Goal: Task Accomplishment & Management: Manage account settings

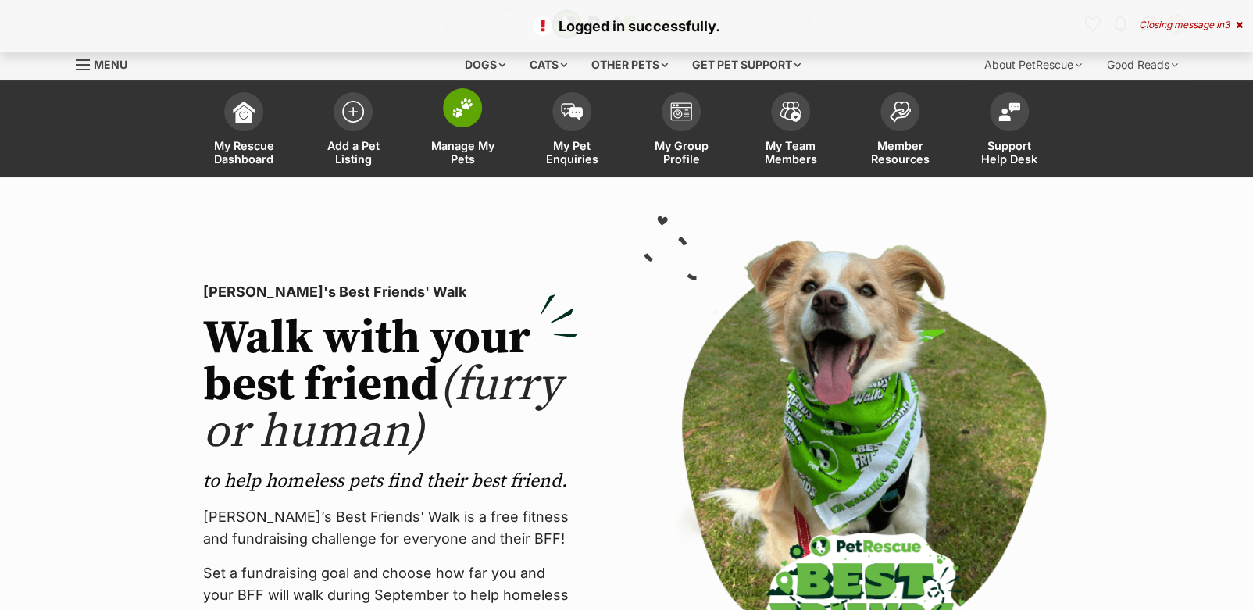
click at [475, 139] on span "Manage My Pets" at bounding box center [462, 152] width 70 height 27
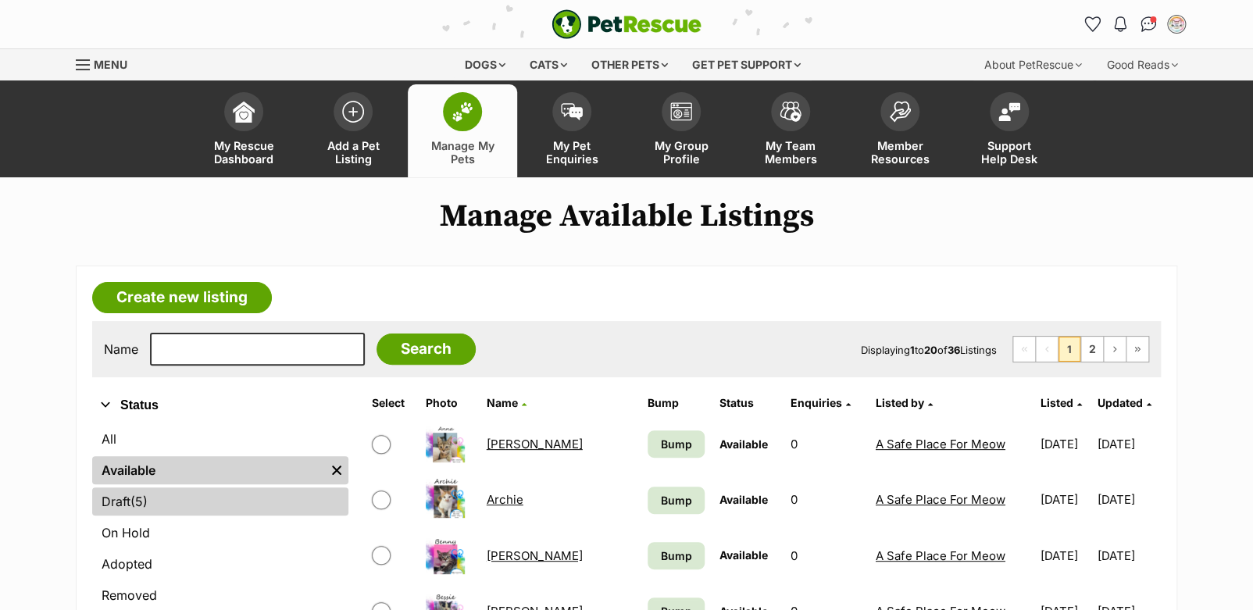
click at [160, 502] on link "Draft (5) Items" at bounding box center [220, 501] width 256 height 28
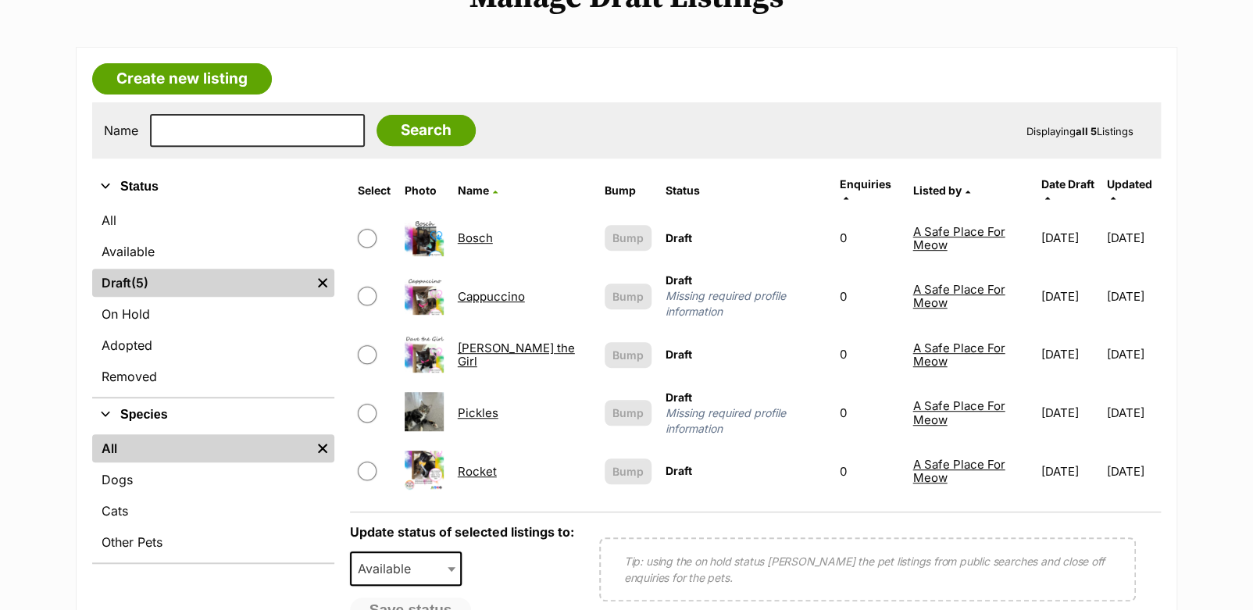
scroll to position [230, 0]
